Goal: Communication & Community: Share content

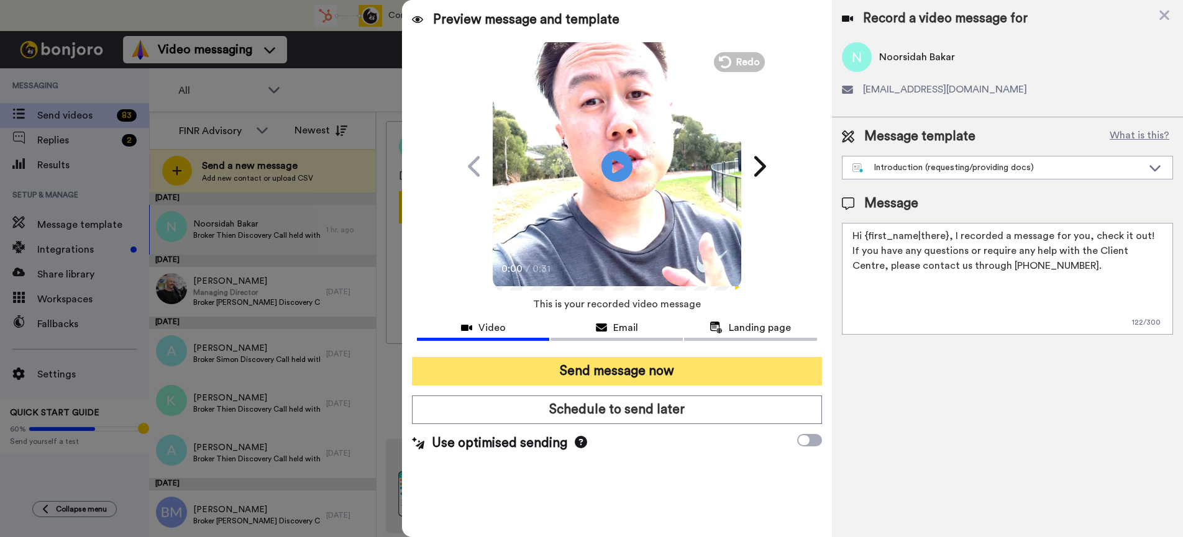
click at [658, 368] on button "Send message now" at bounding box center [616, 371] width 409 height 29
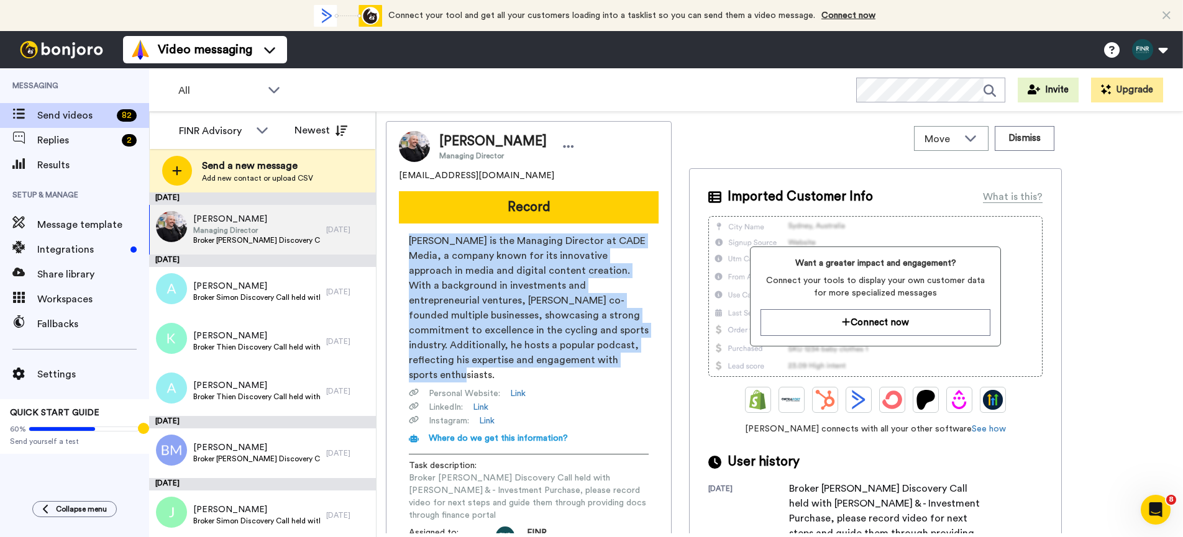
drag, startPoint x: 577, startPoint y: 362, endPoint x: 404, endPoint y: 244, distance: 209.7
click at [404, 244] on div "Jimmi Nicholls is the Managing Director at CADE Media, a company known for its …" at bounding box center [529, 390] width 260 height 312
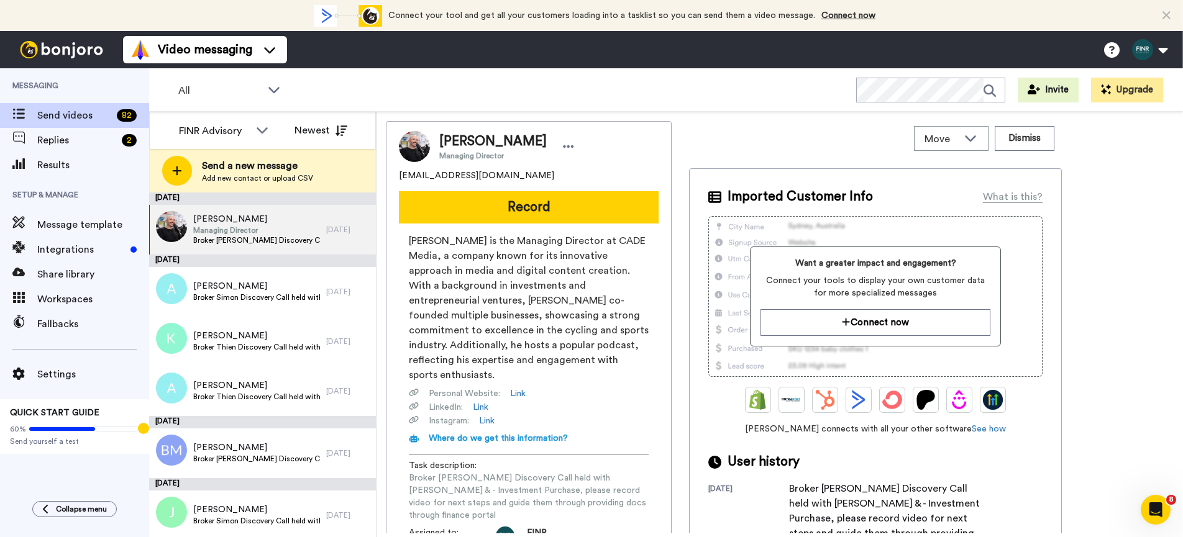
click at [423, 244] on span "Jimmi Nicholls is the Managing Director at CADE Media, a company known for its …" at bounding box center [529, 308] width 240 height 149
